Goal: Download file/media

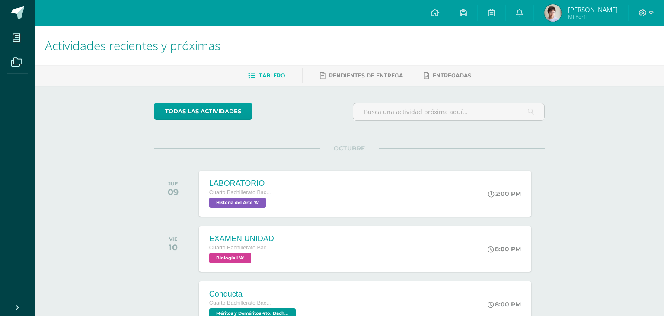
click at [57, 59] on h1 "Actividades recientes y próximas" at bounding box center [349, 45] width 608 height 39
click at [158, 58] on h1 "Actividades recientes y próximas" at bounding box center [349, 45] width 608 height 39
click at [280, 15] on div "Configuración Cerrar sesión [PERSON_NAME] Mi Perfil Avisos 2 avisos sin leer Av…" at bounding box center [349, 13] width 629 height 26
click at [280, 7] on div "Configuración Cerrar sesión [PERSON_NAME] Mi Perfil Avisos 2 avisos sin leer Av…" at bounding box center [349, 13] width 629 height 26
click at [437, 43] on h1 "Actividades recientes y próximas" at bounding box center [349, 45] width 608 height 39
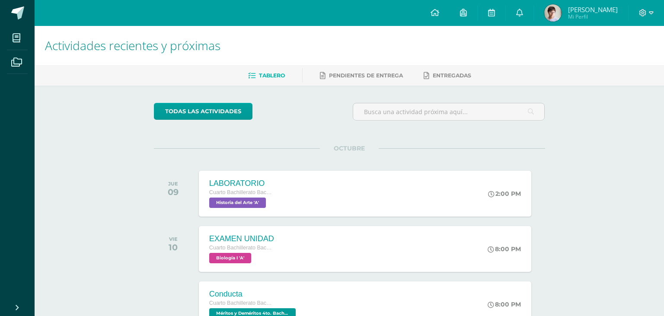
click at [208, 22] on div "Configuración Cerrar sesión [PERSON_NAME] Mi Perfil Avisos 2 avisos sin leer Av…" at bounding box center [349, 13] width 629 height 26
click at [252, 10] on div "Configuración Cerrar sesión [PERSON_NAME] Mi Perfil Avisos 2 avisos sin leer Av…" at bounding box center [349, 13] width 629 height 26
click at [319, 175] on div "LABORATORIO Cuarto Bachillerato Bachillerato en CCLL con Orientación en Diseño …" at bounding box center [365, 193] width 336 height 46
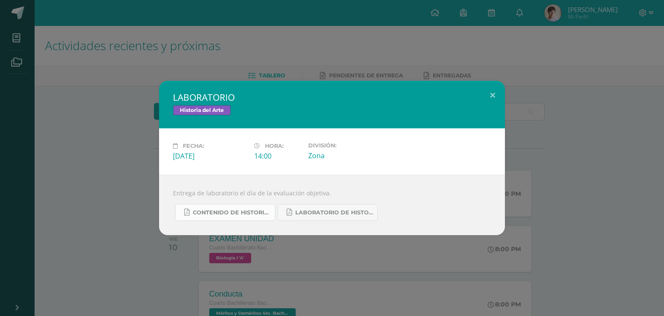
click at [224, 213] on span "CONTENIDO DE HISTORIA DEL ARTE UIV.pdf" at bounding box center [232, 212] width 78 height 7
click at [316, 215] on span "LABORATORIO DE HISTORIA DEL ARTE.pdf" at bounding box center [334, 212] width 78 height 7
